Goal: Task Accomplishment & Management: Manage account settings

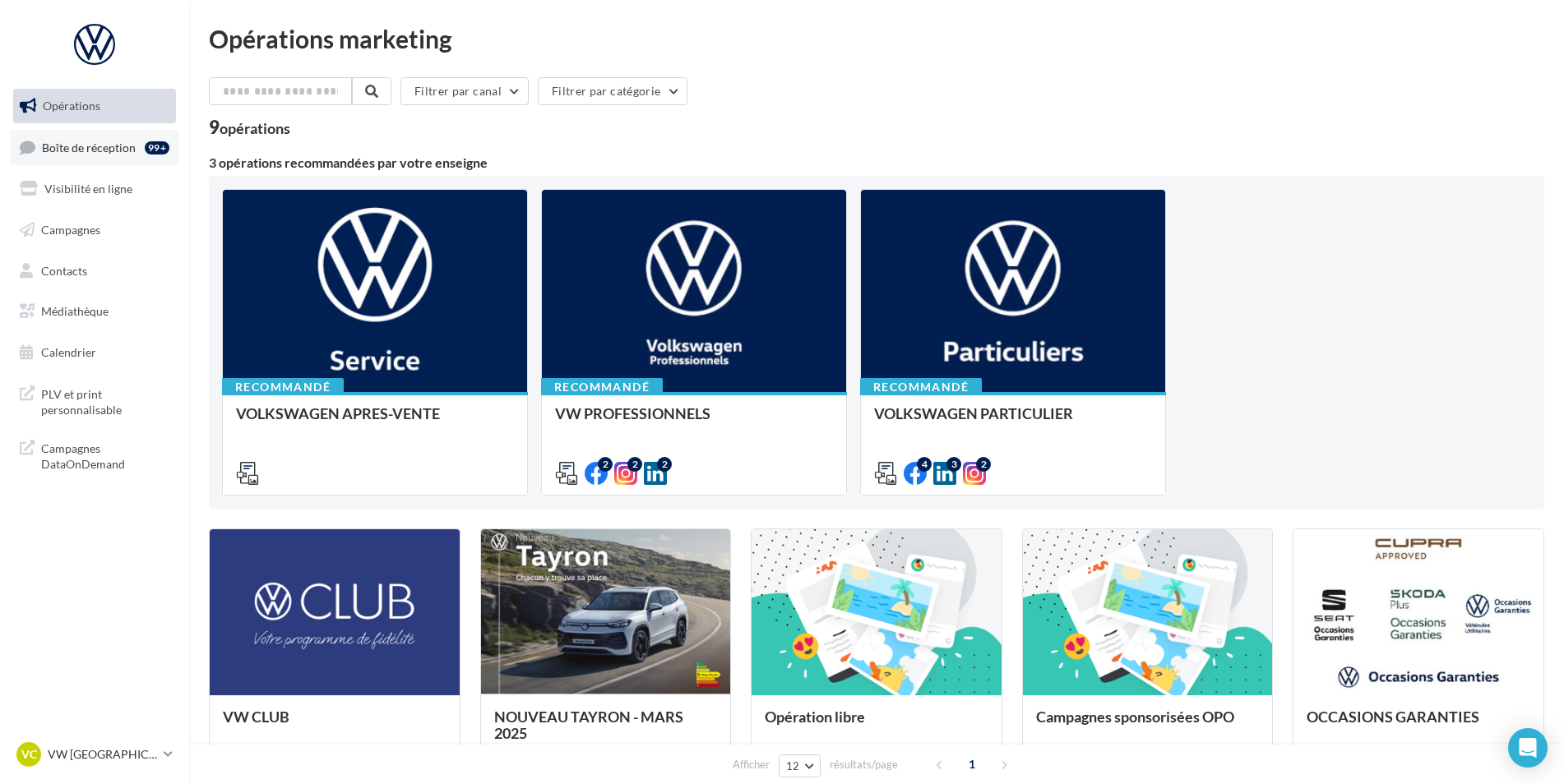
click at [109, 142] on span "Boîte de réception" at bounding box center [88, 147] width 93 height 14
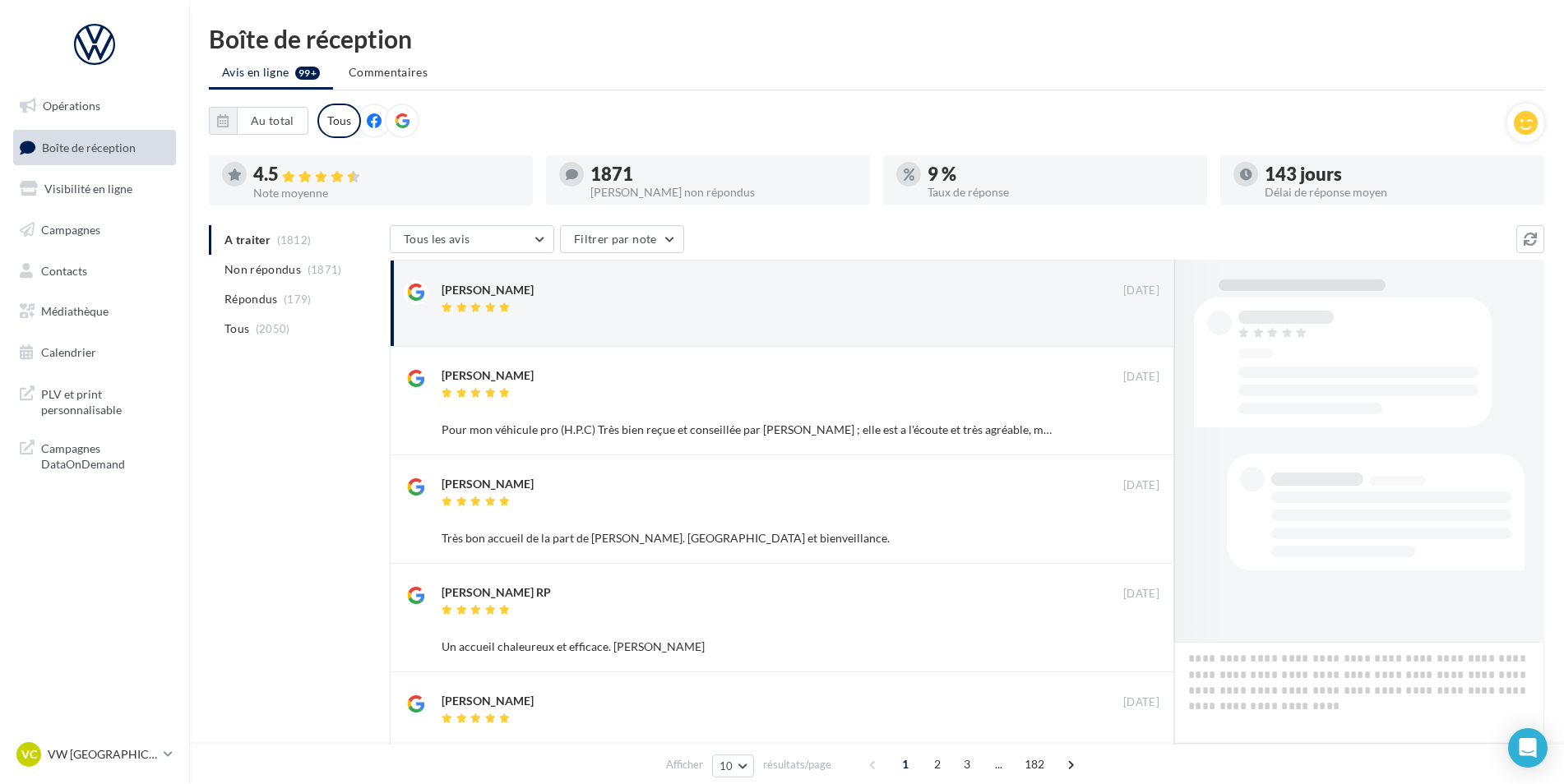
click at [278, 236] on ul "A traiter (1812) Non répondus (1871) Répondus (179) Tous (2050)" at bounding box center [296, 284] width 174 height 118
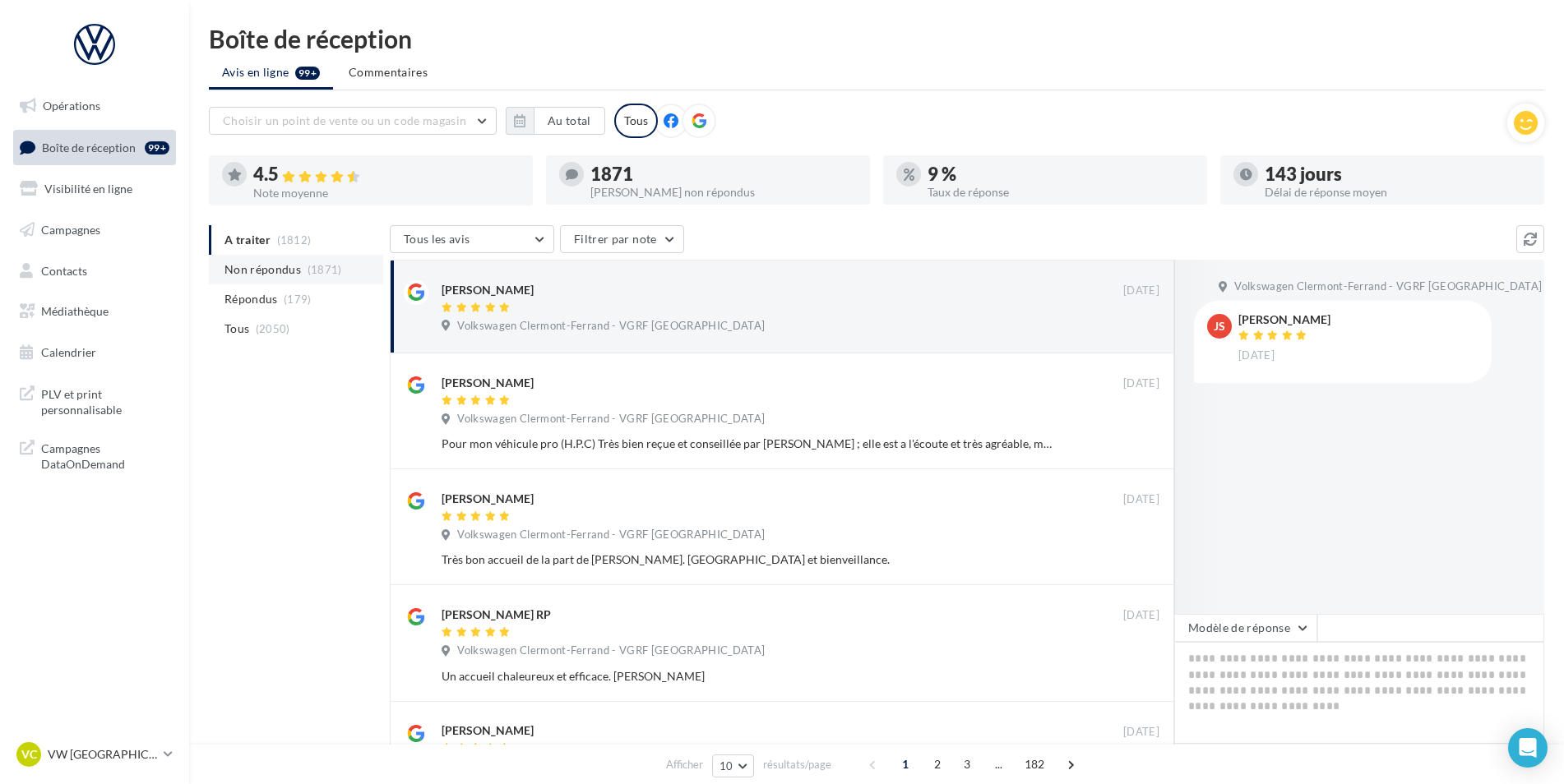
click at [308, 265] on span "(1871)" at bounding box center [325, 270] width 35 height 13
click at [292, 247] on span "(1812)" at bounding box center [294, 239] width 35 height 13
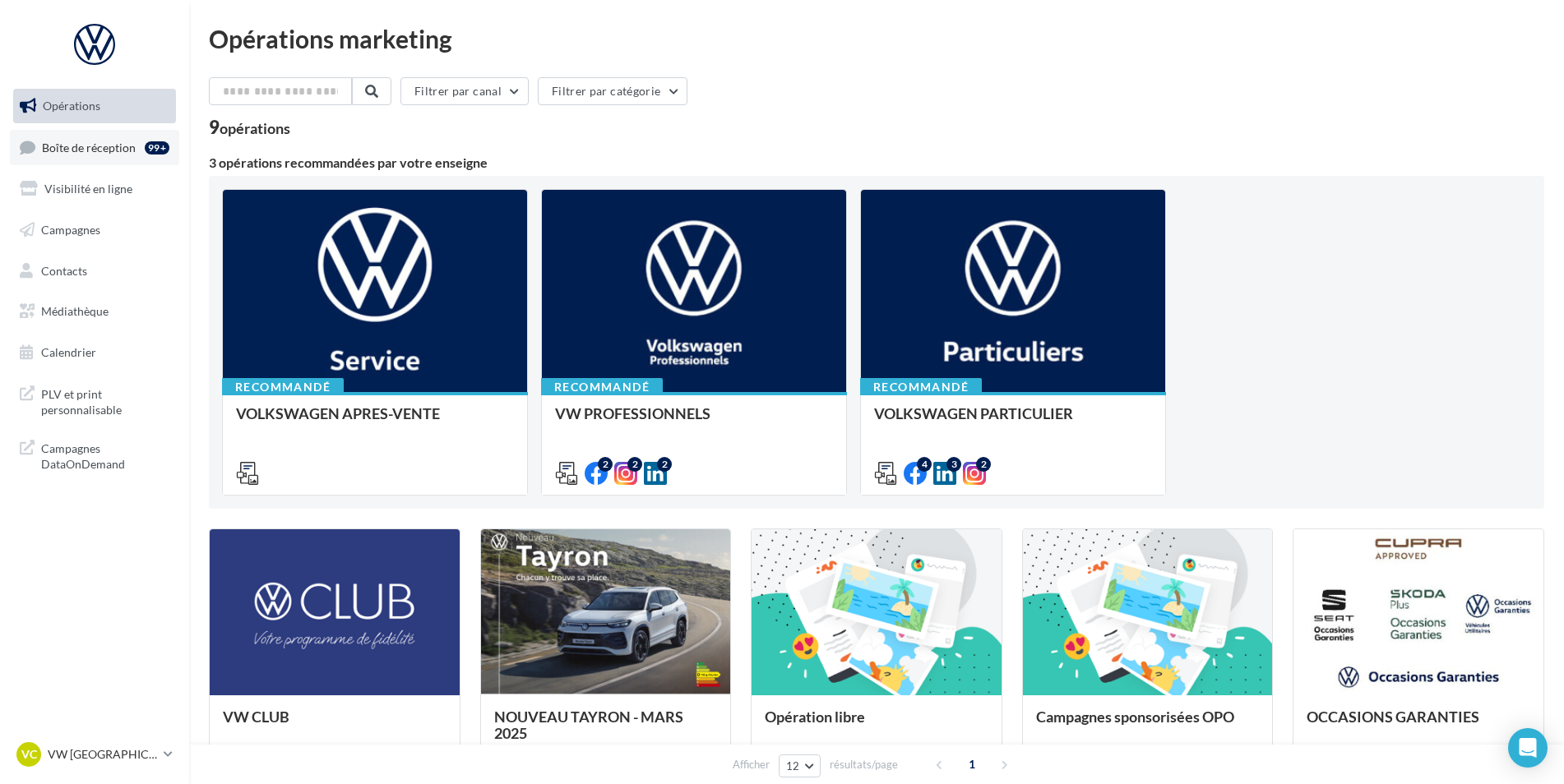
click at [93, 146] on span "Boîte de réception" at bounding box center [88, 147] width 93 height 14
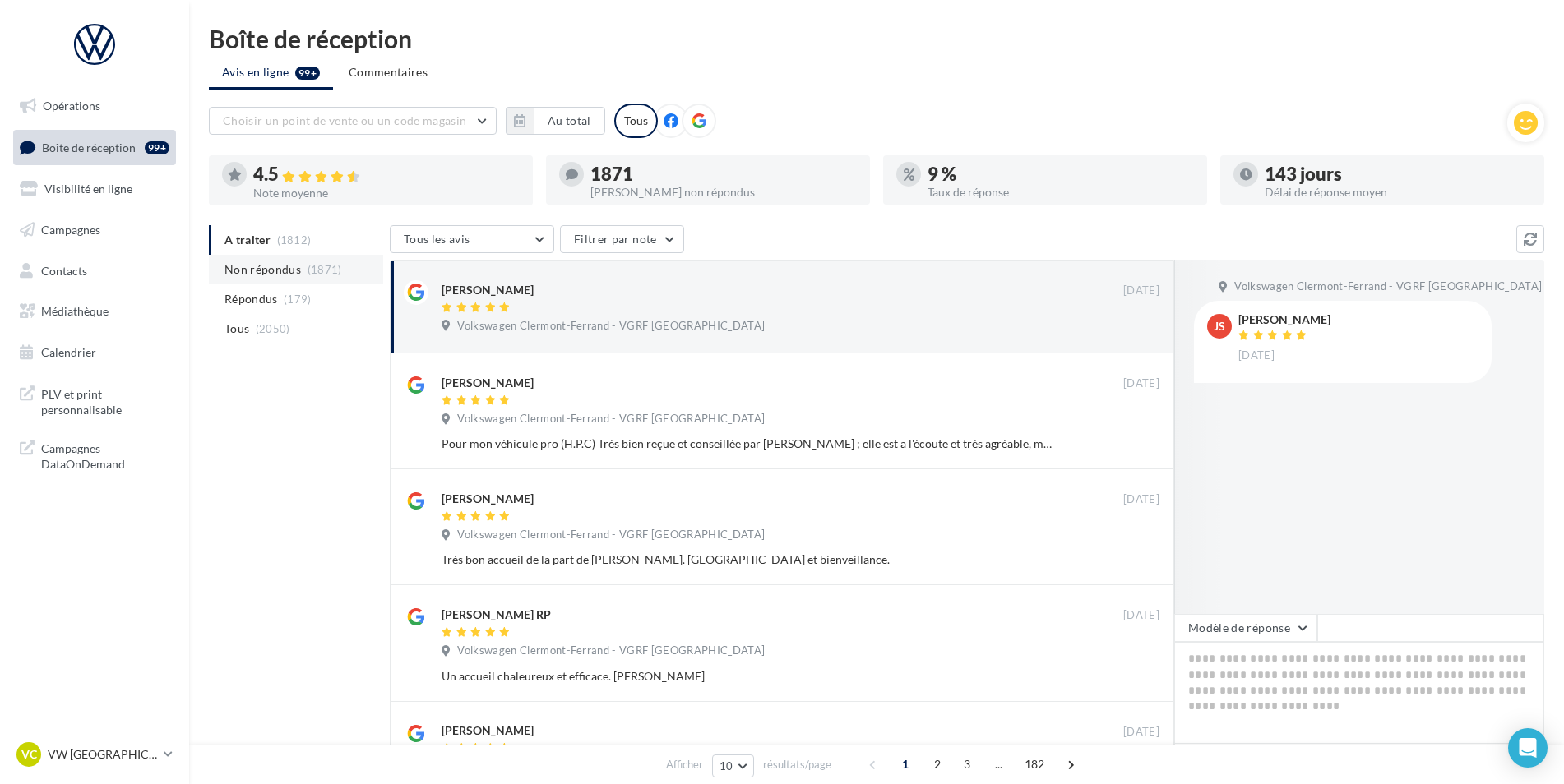
click at [293, 267] on span "Non répondus" at bounding box center [263, 270] width 77 height 16
click at [304, 300] on span "(179)" at bounding box center [297, 299] width 28 height 13
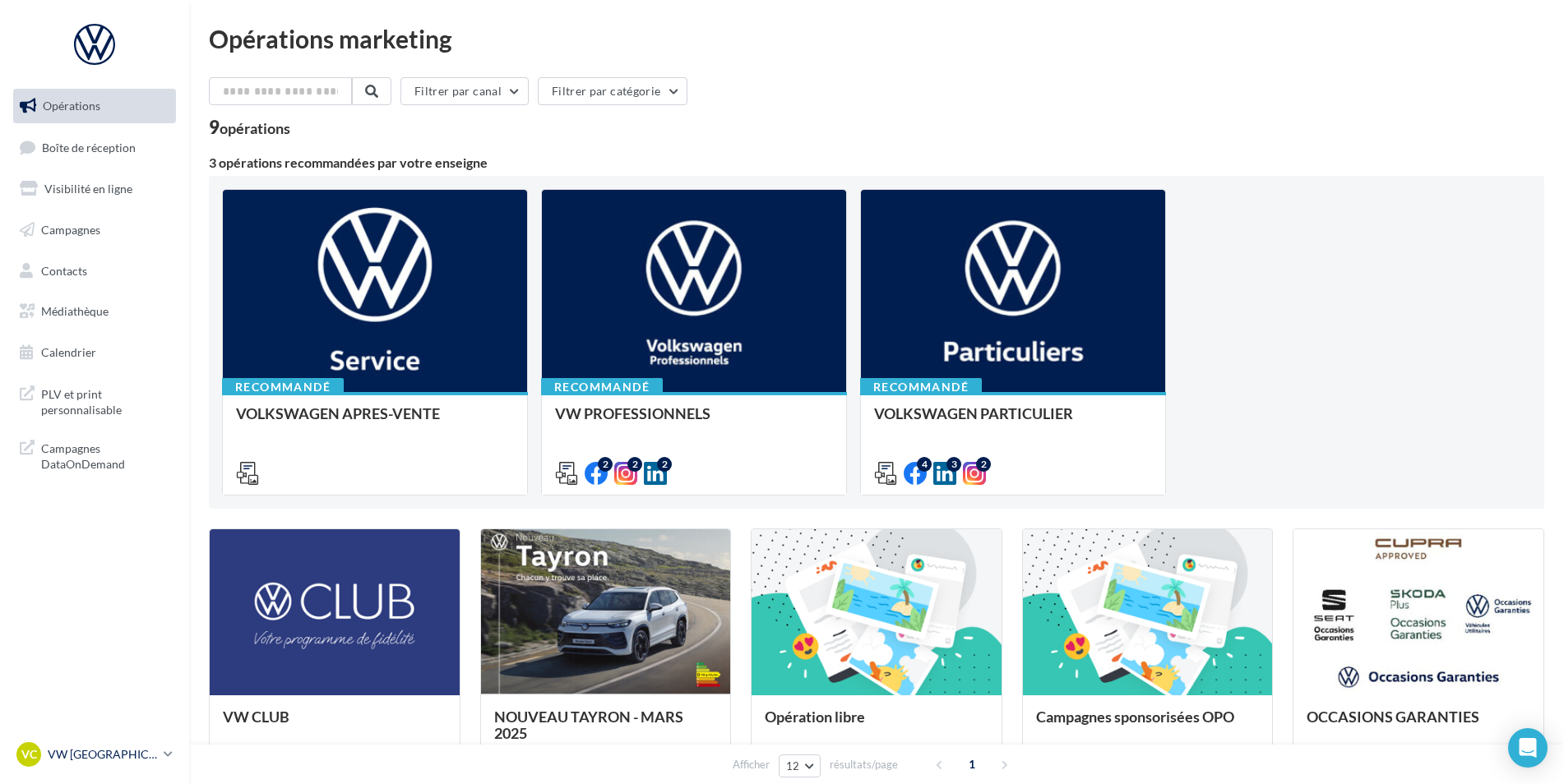
click at [92, 757] on p "VW [GEOGRAPHIC_DATA]" at bounding box center [102, 755] width 109 height 16
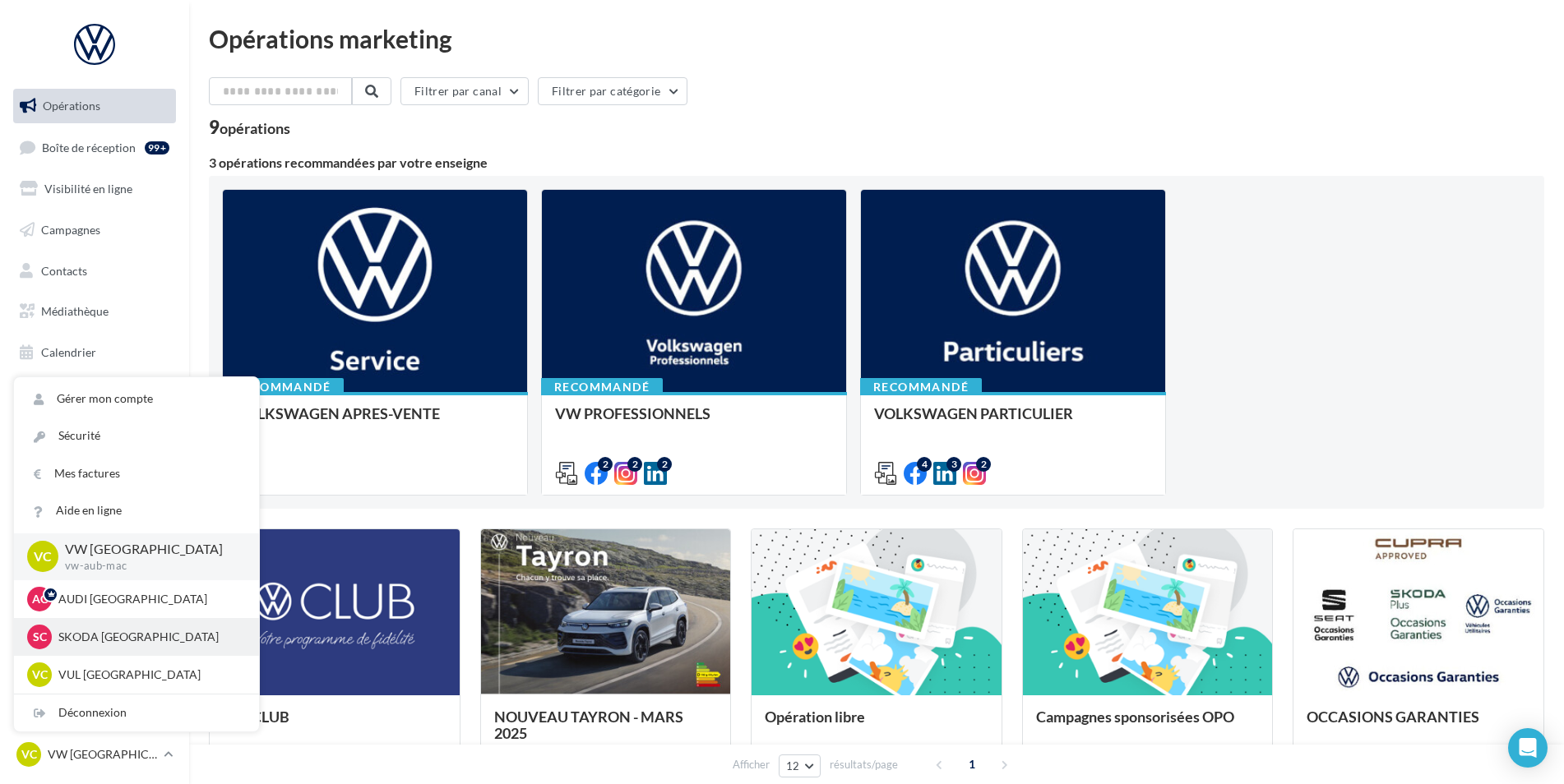
click at [125, 638] on p "SKODA [GEOGRAPHIC_DATA]" at bounding box center [149, 637] width 181 height 16
